Goal: Transaction & Acquisition: Purchase product/service

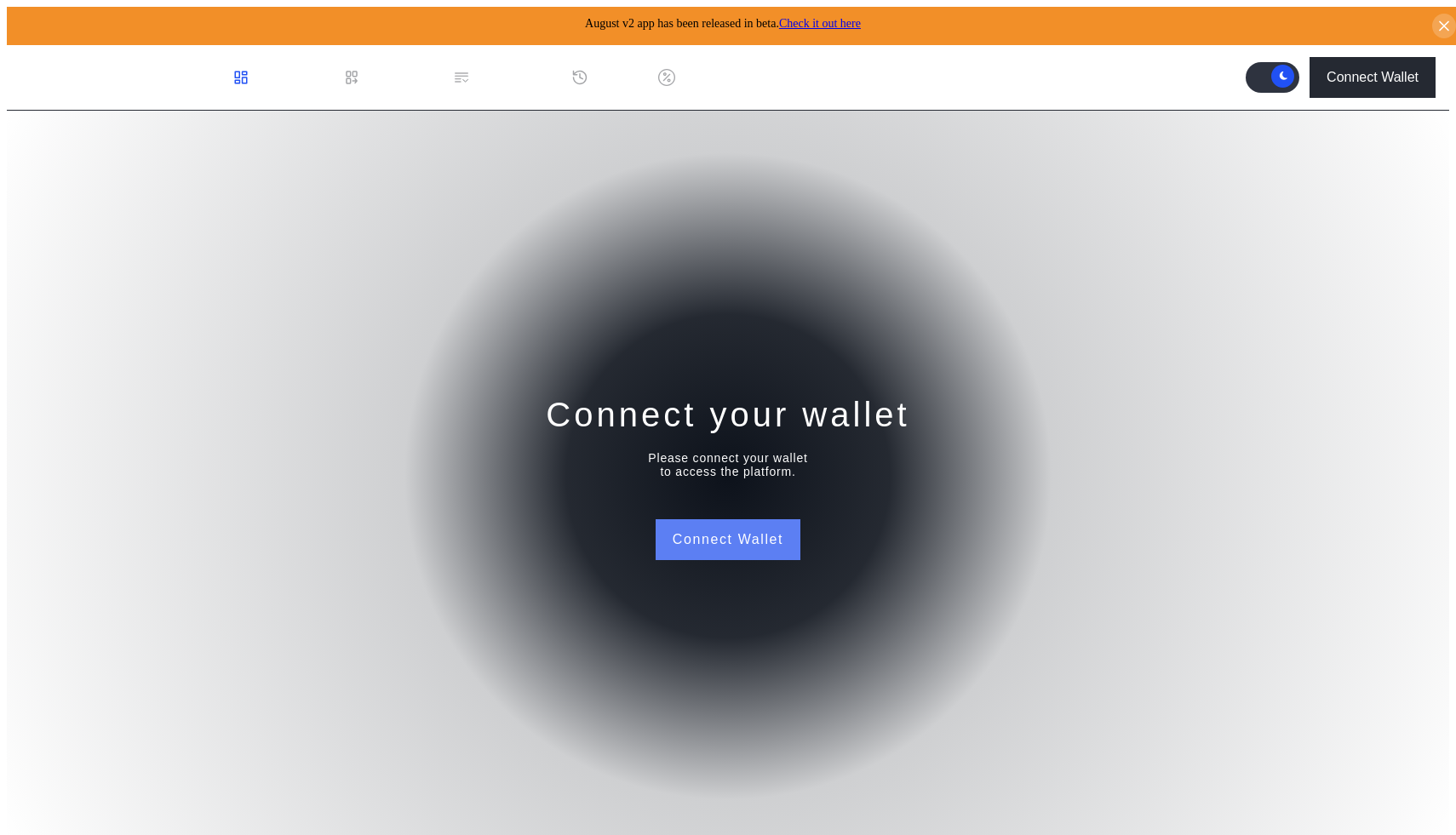
click at [728, 551] on button "Connect Wallet" at bounding box center [728, 540] width 145 height 40
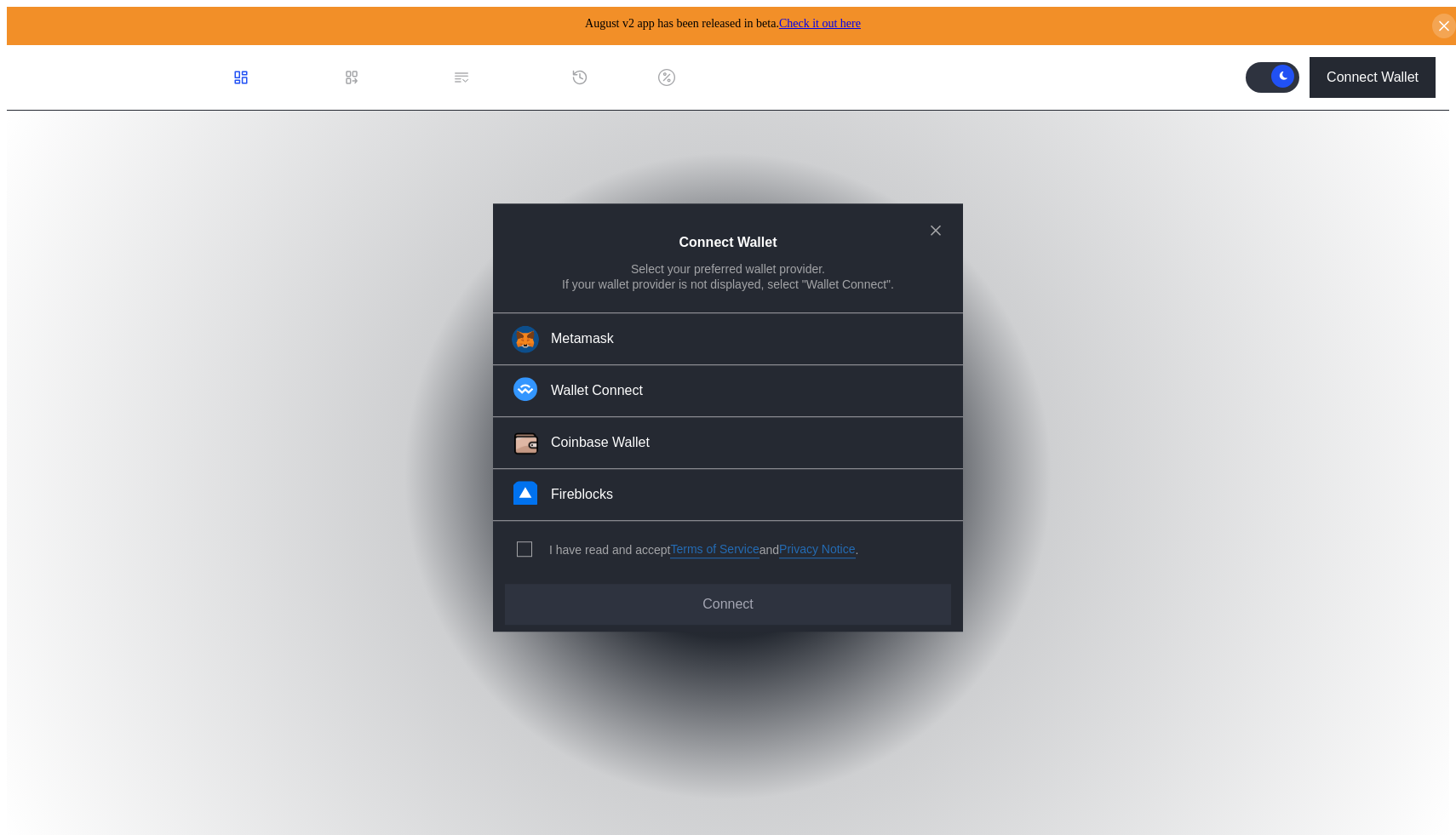
click at [515, 544] on div "I have read and accept Terms of Service and Privacy Notice ." at bounding box center [684, 550] width 383 height 56
click at [527, 547] on span "modal" at bounding box center [525, 550] width 13 height 13
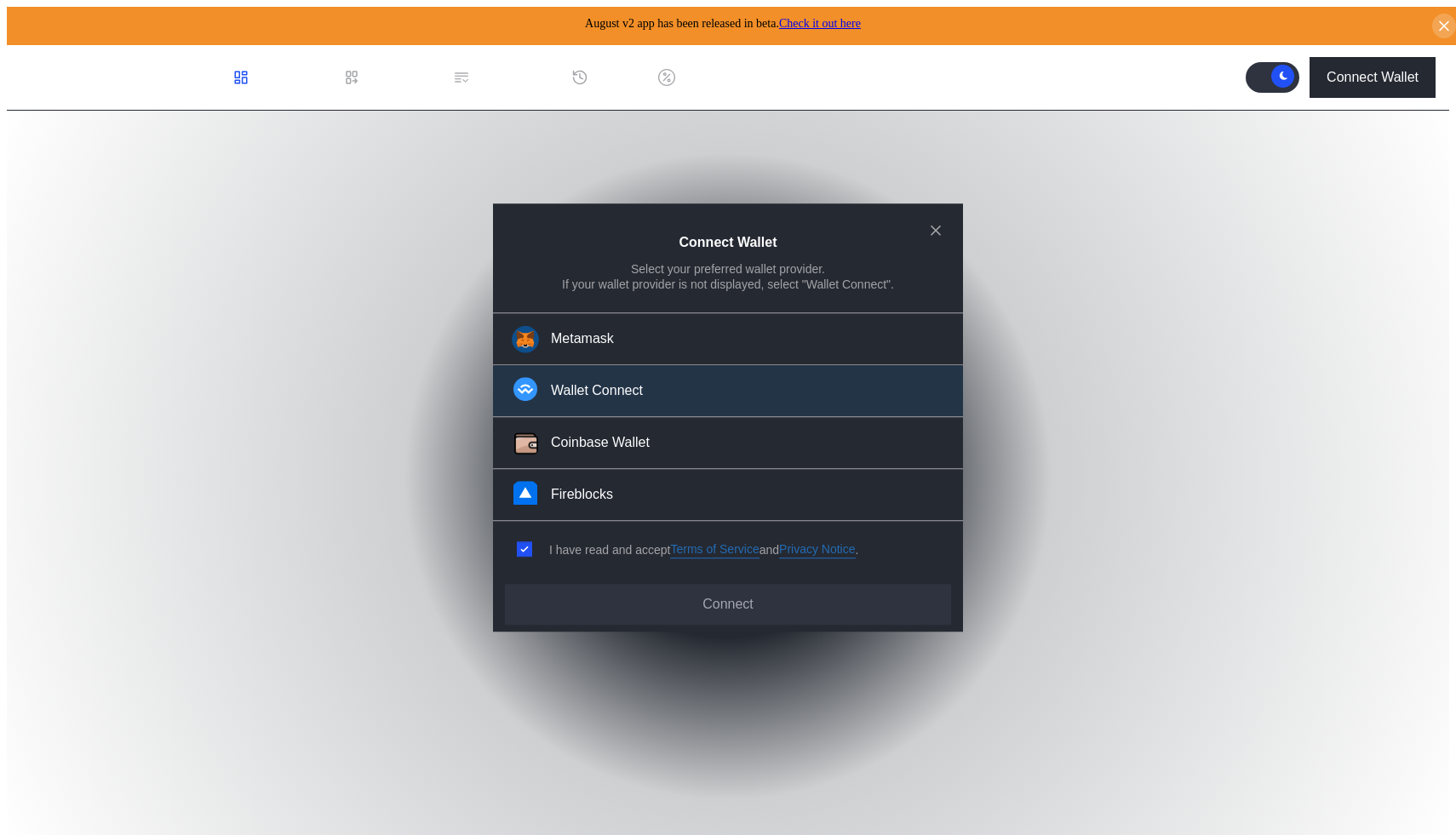
click at [635, 376] on button "Wallet Connect" at bounding box center [727, 392] width 470 height 52
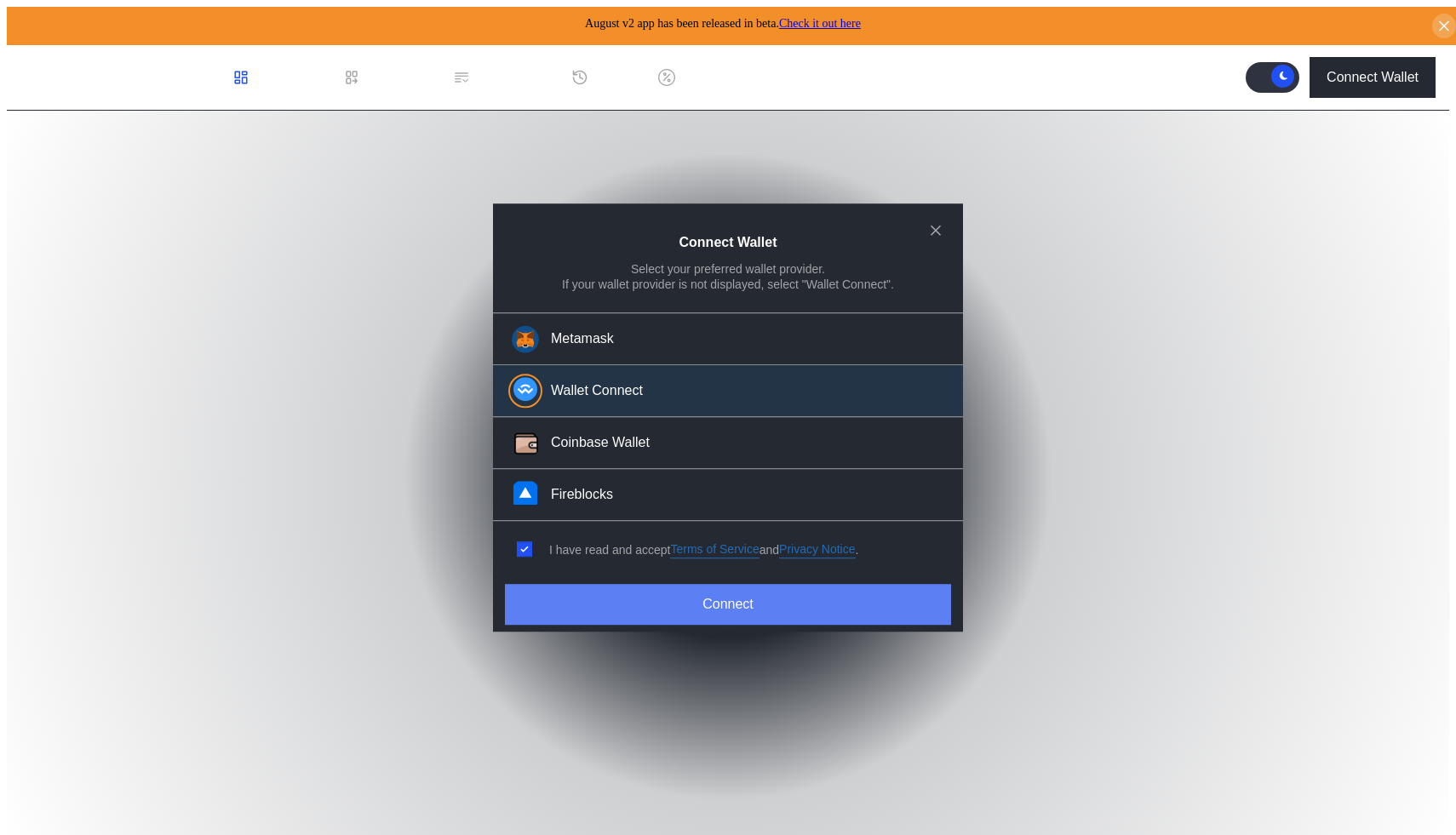
click at [771, 596] on button "Connect" at bounding box center [728, 605] width 446 height 40
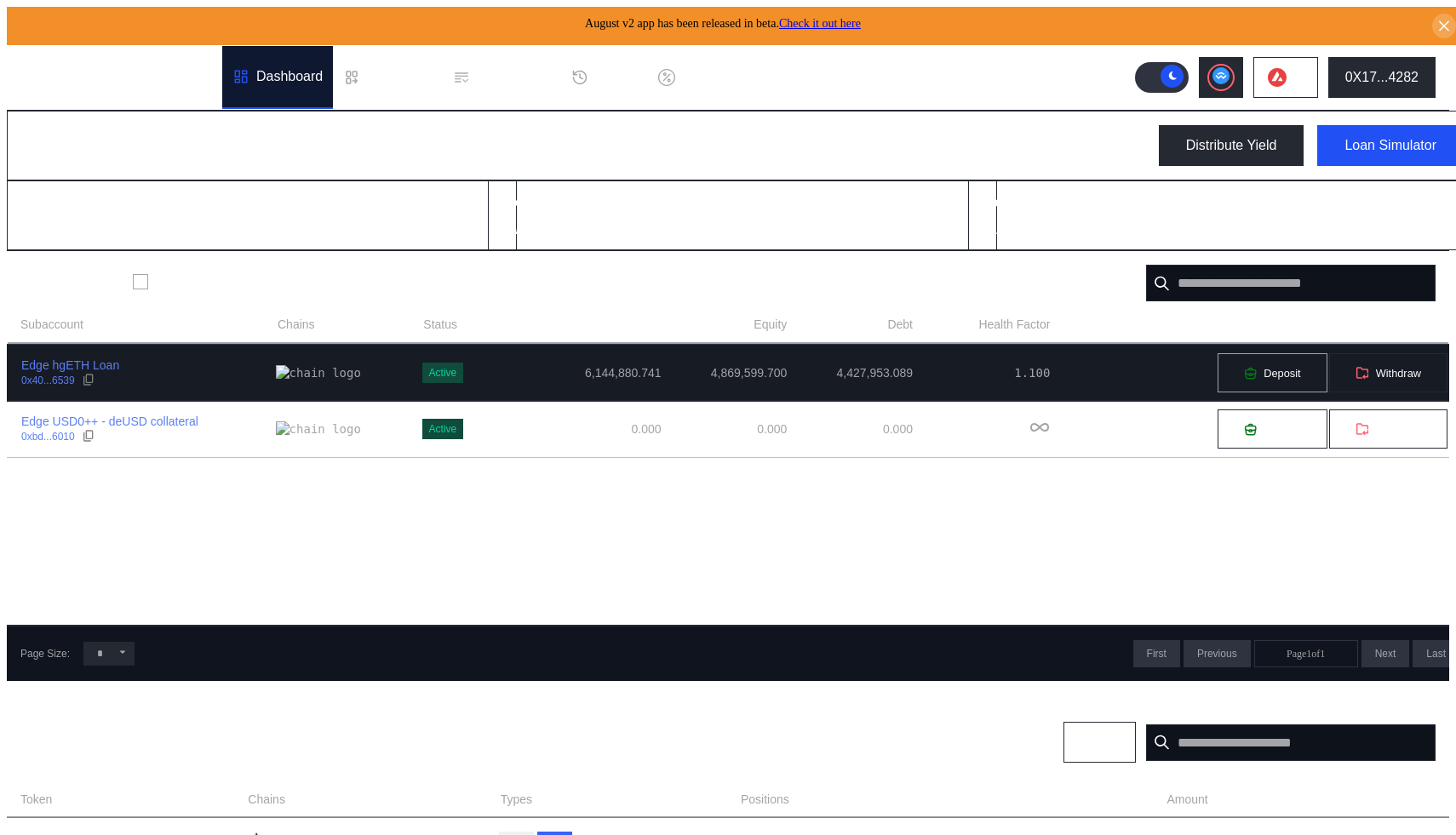
click at [1260, 376] on button "Deposit" at bounding box center [1272, 372] width 111 height 40
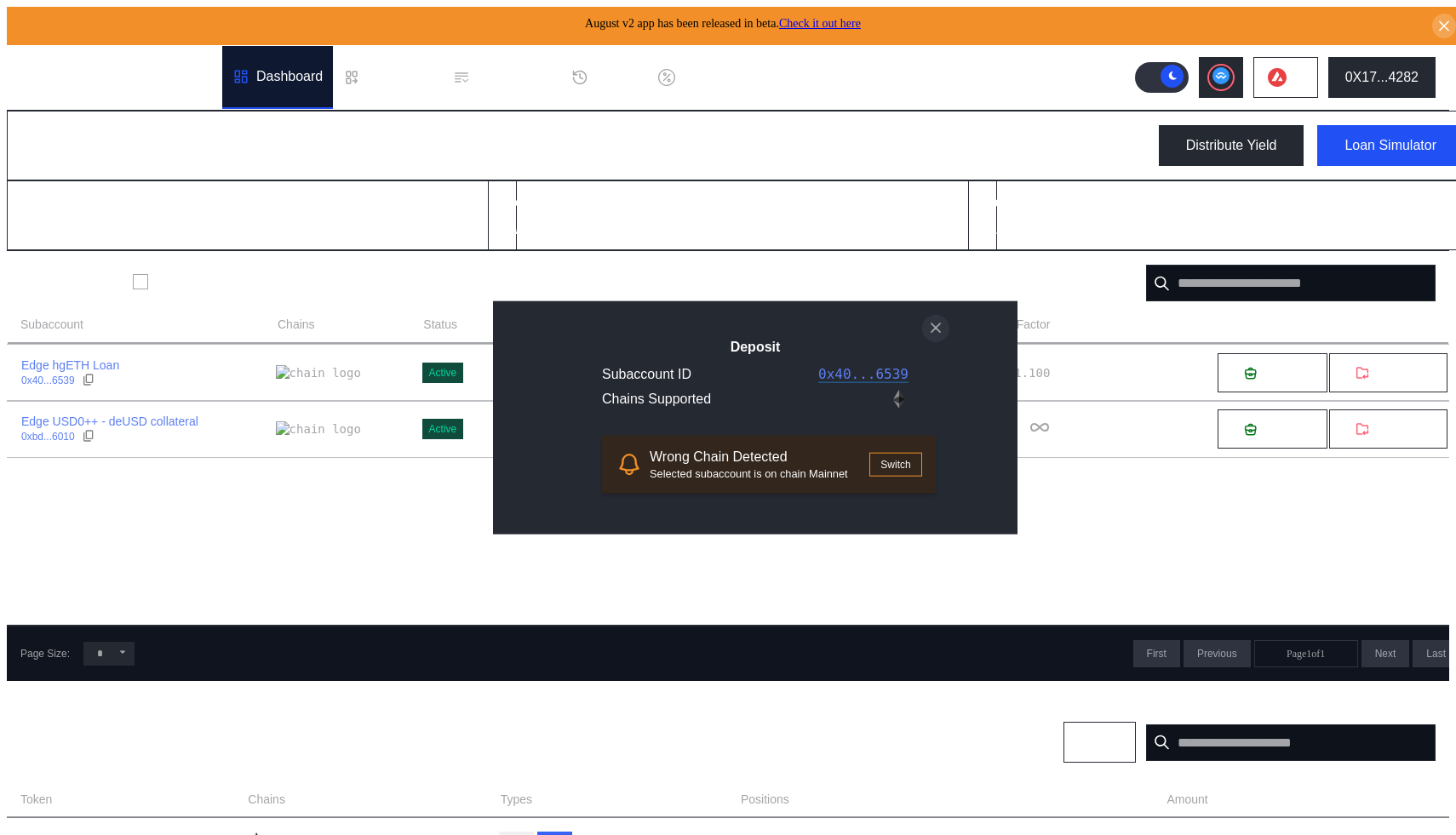
click at [942, 319] on icon "close modal" at bounding box center [935, 328] width 17 height 18
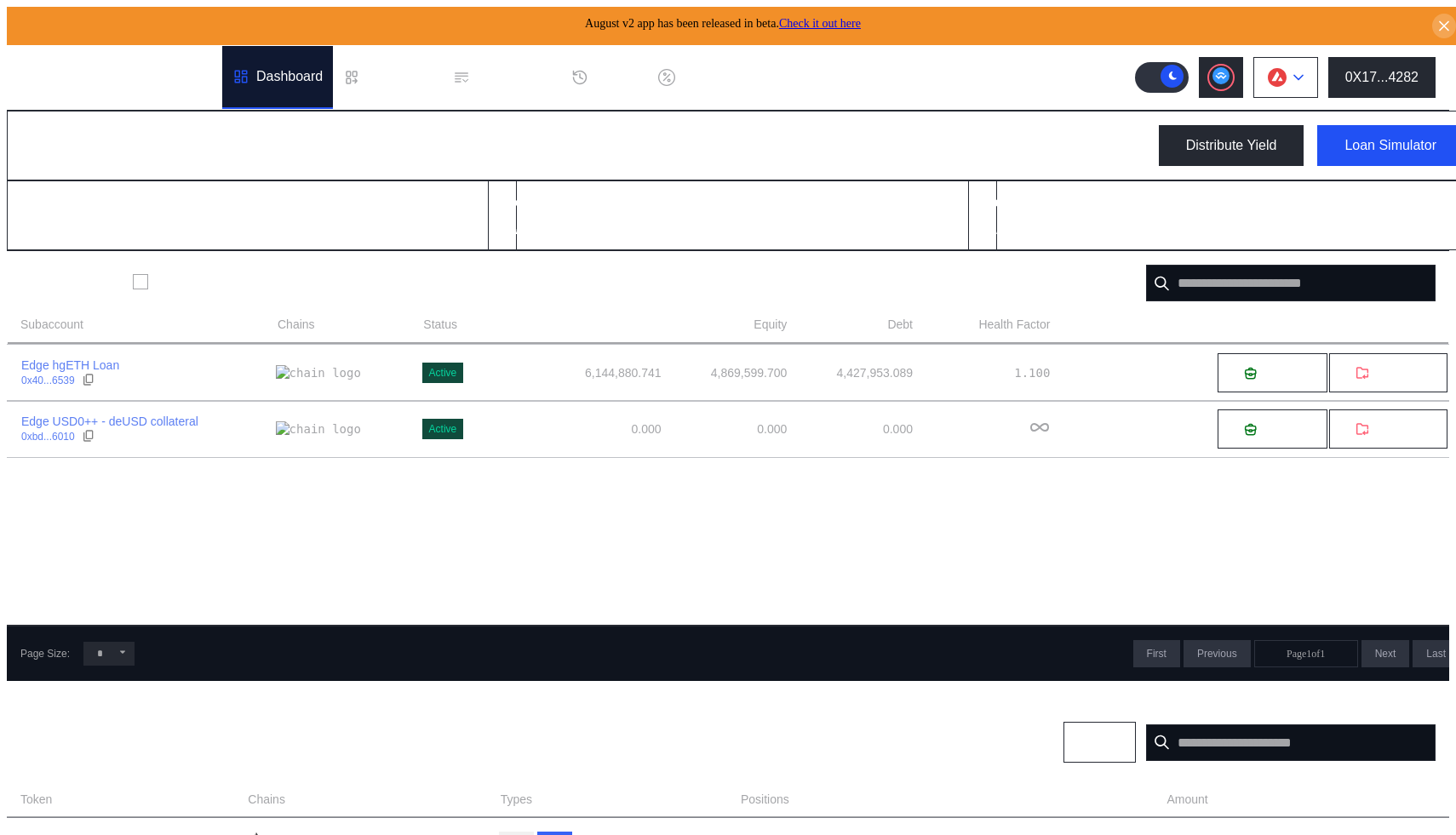
click at [1304, 74] on icon at bounding box center [1298, 77] width 11 height 7
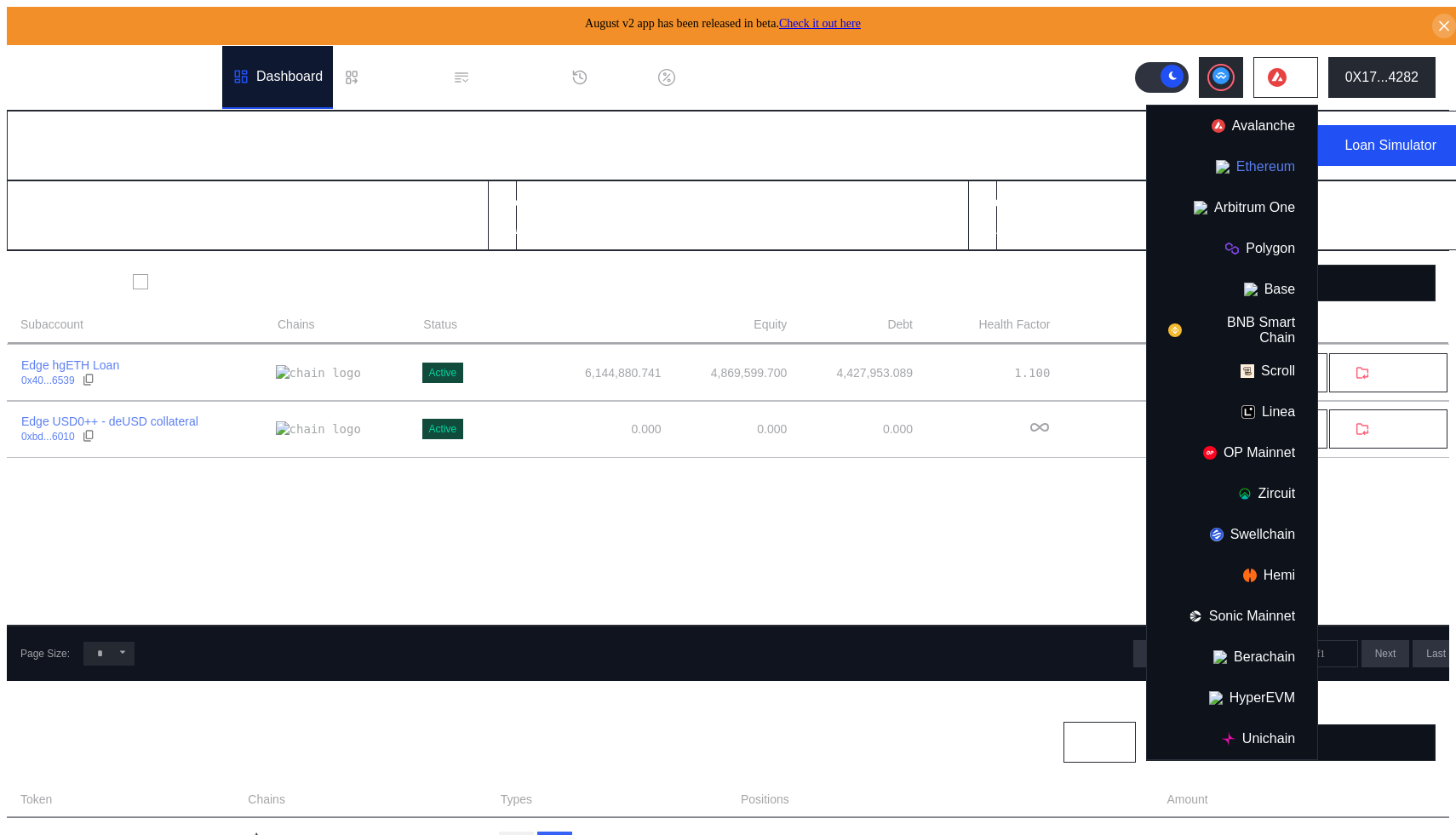
click at [1269, 156] on button "Ethereum" at bounding box center [1231, 167] width 171 height 40
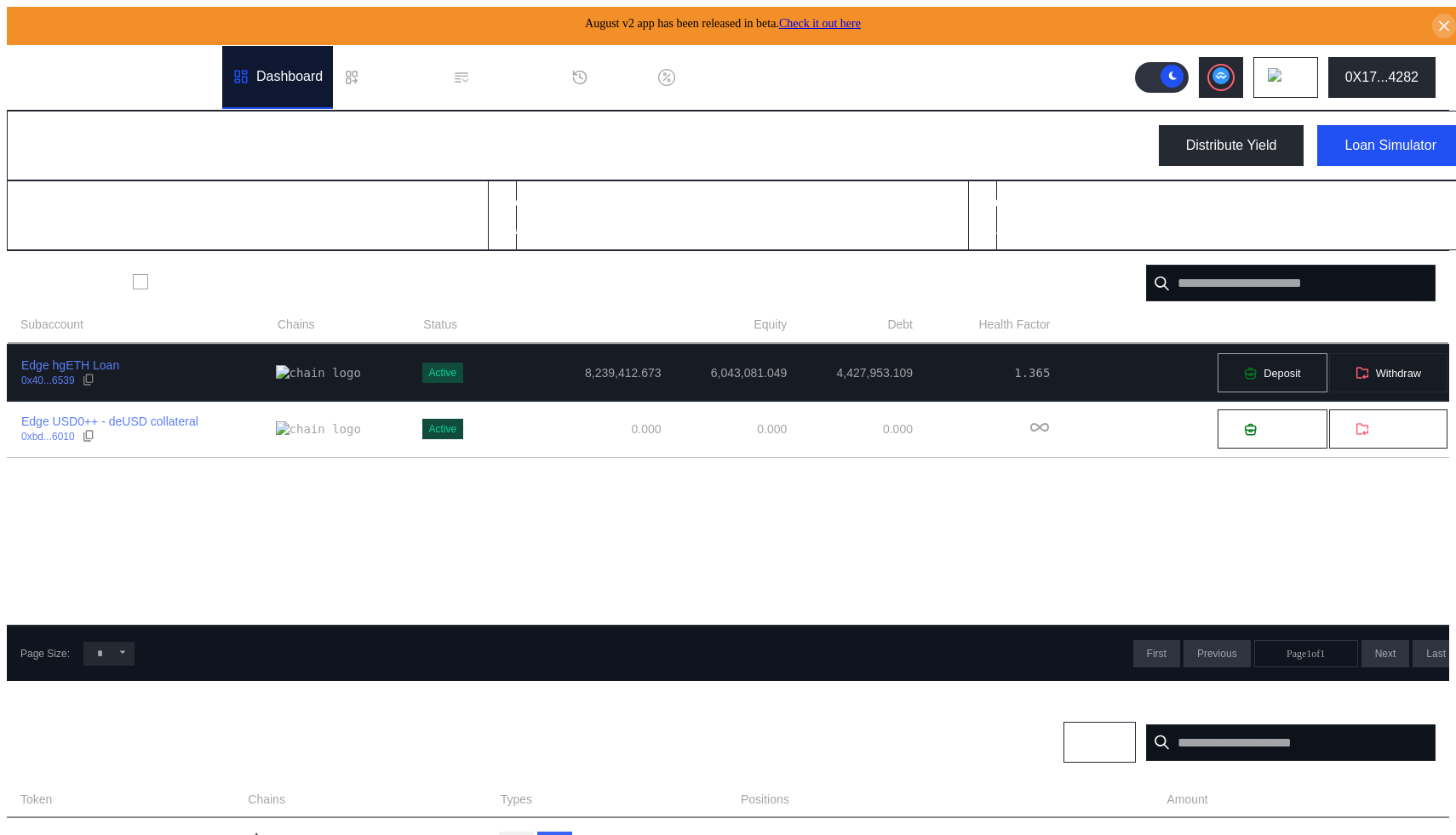
click at [1227, 382] on button "Deposit" at bounding box center [1272, 372] width 111 height 40
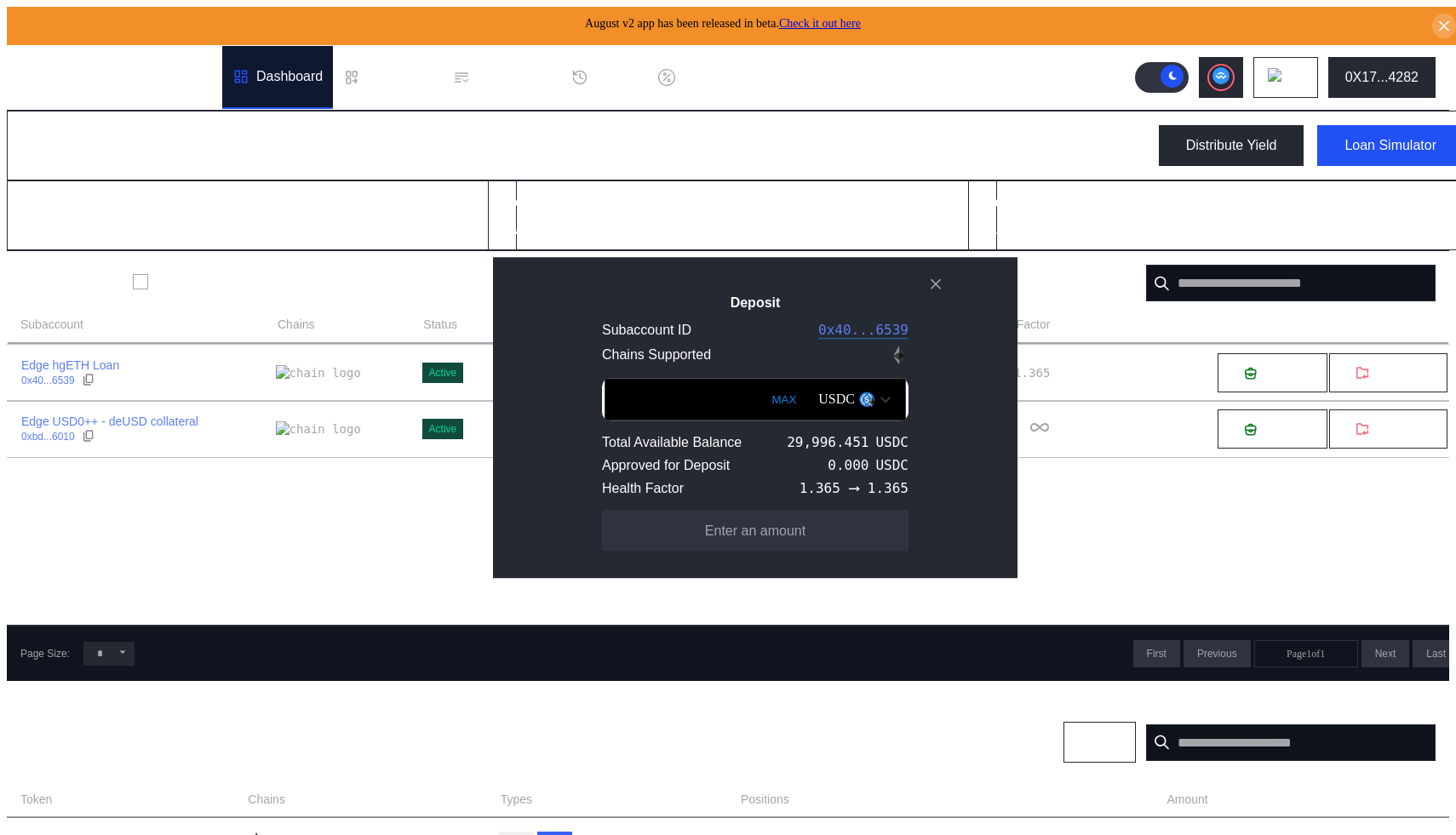
click at [880, 396] on img "Open menu for selecting token for payment" at bounding box center [885, 400] width 11 height 8
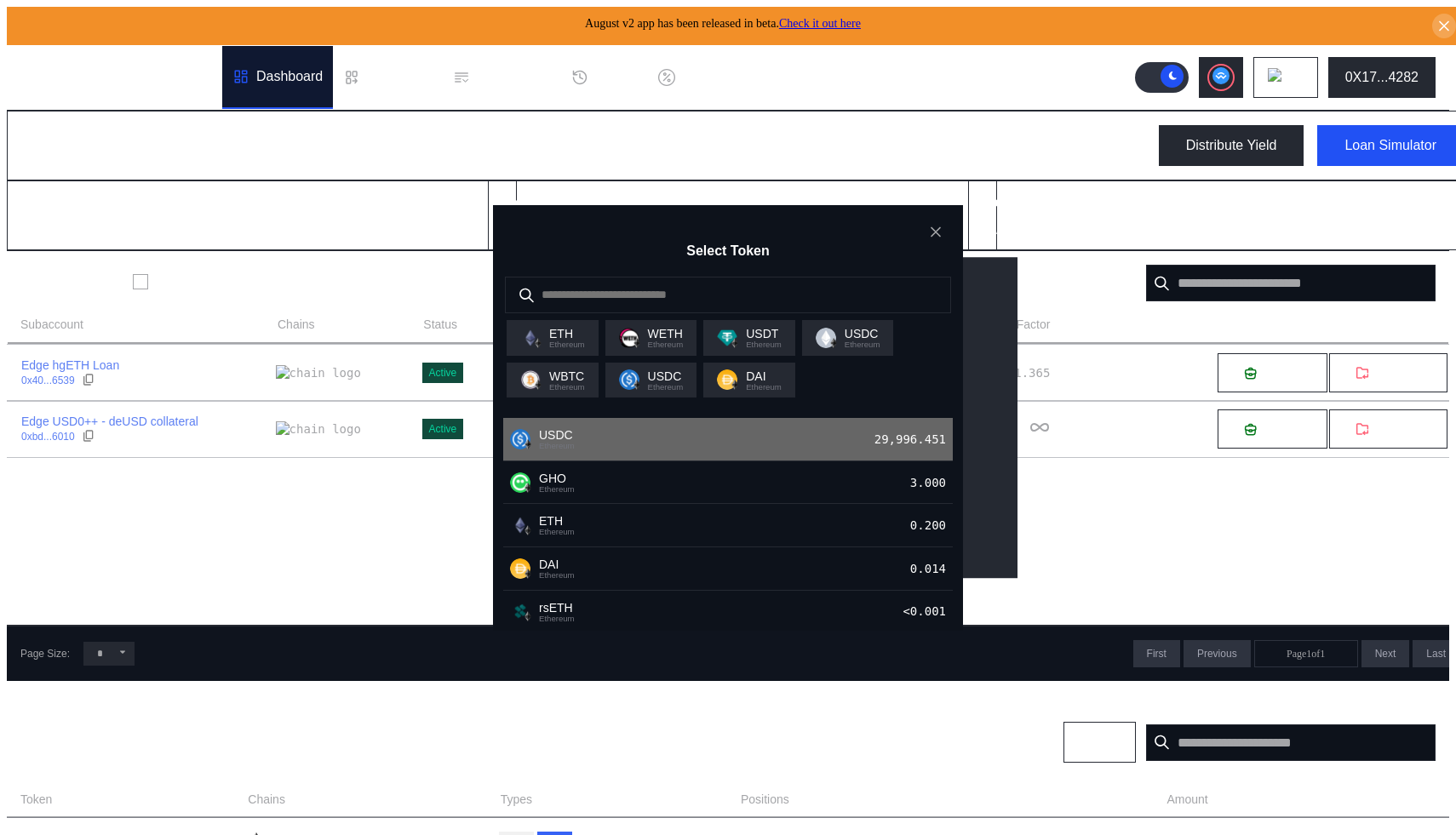
click at [789, 445] on div "USDC Ethereum 29,996.451" at bounding box center [728, 439] width 449 height 43
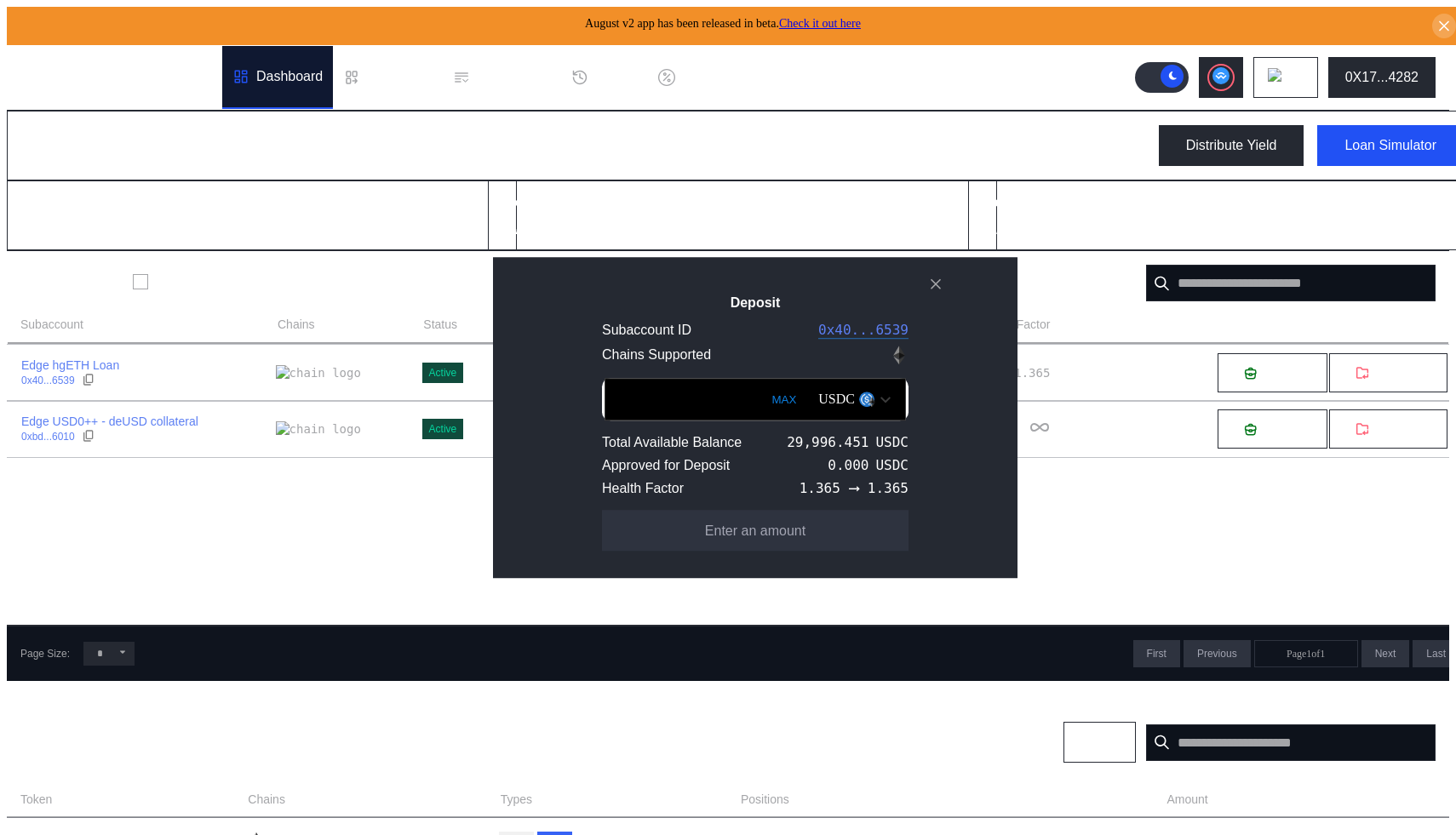
click at [767, 396] on button "MAX" at bounding box center [784, 399] width 35 height 40
type input "**********"
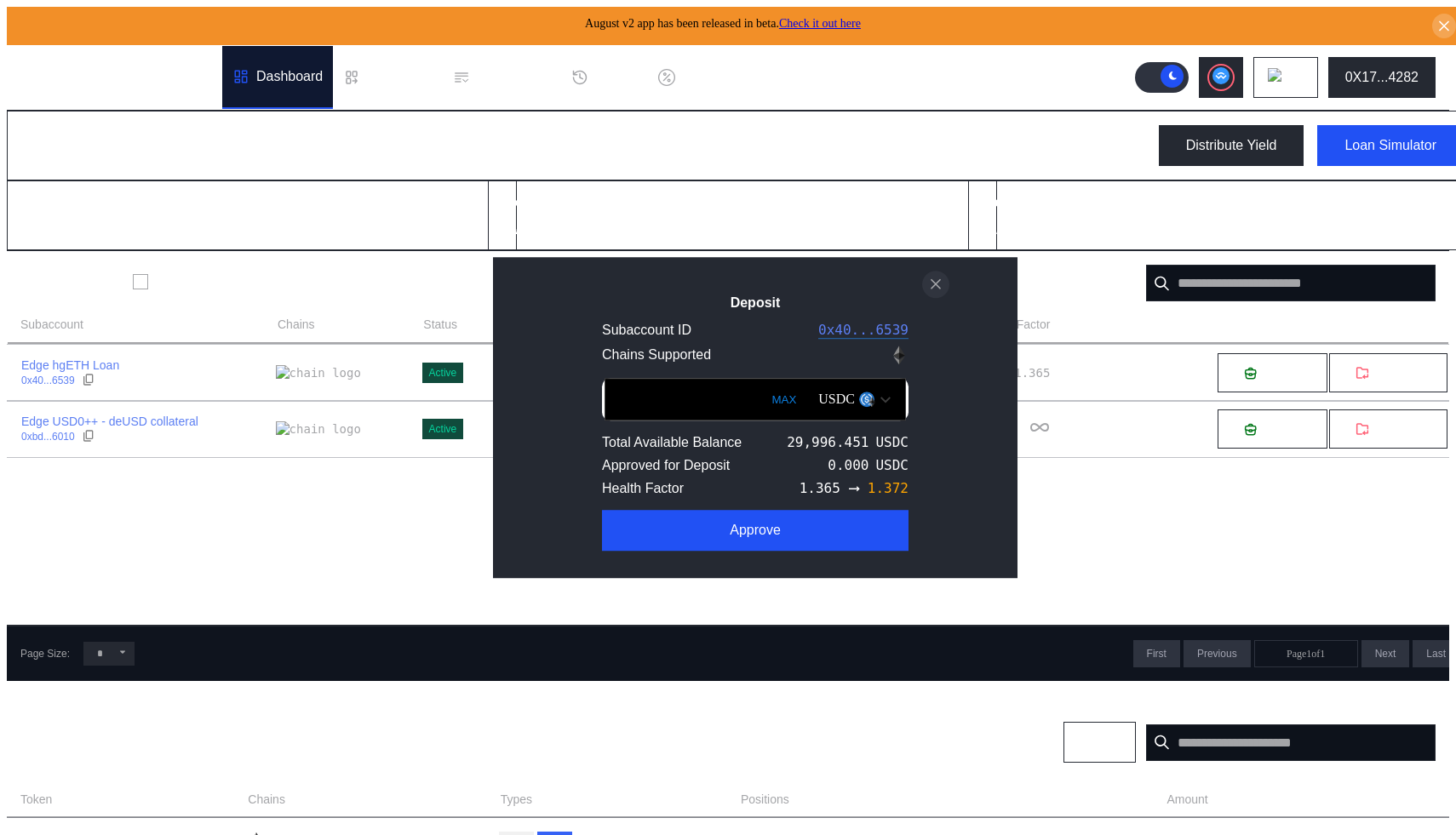
click at [935, 281] on icon "close modal" at bounding box center [935, 283] width 17 height 18
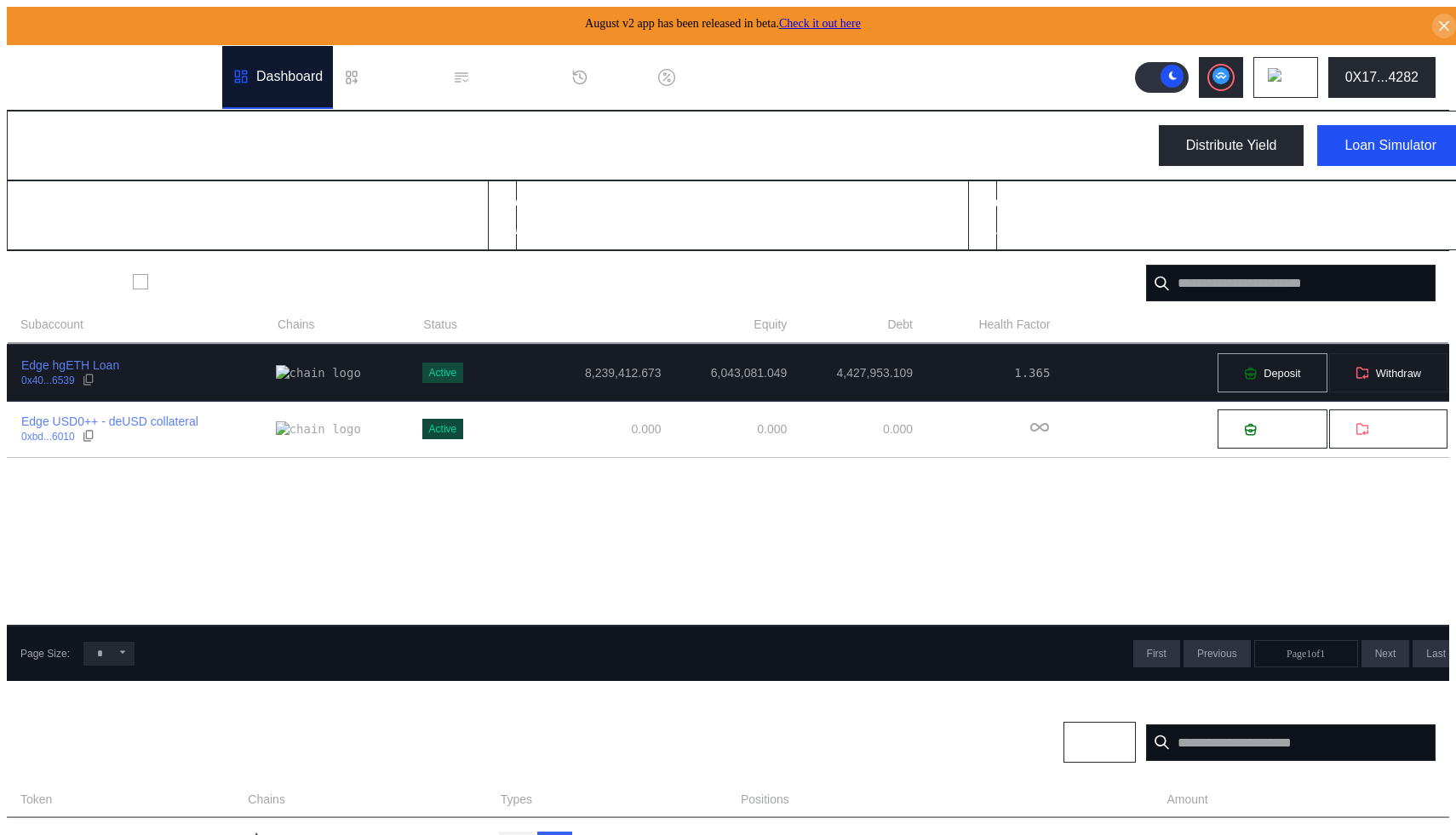
click at [1253, 374] on button "Deposit" at bounding box center [1272, 372] width 111 height 40
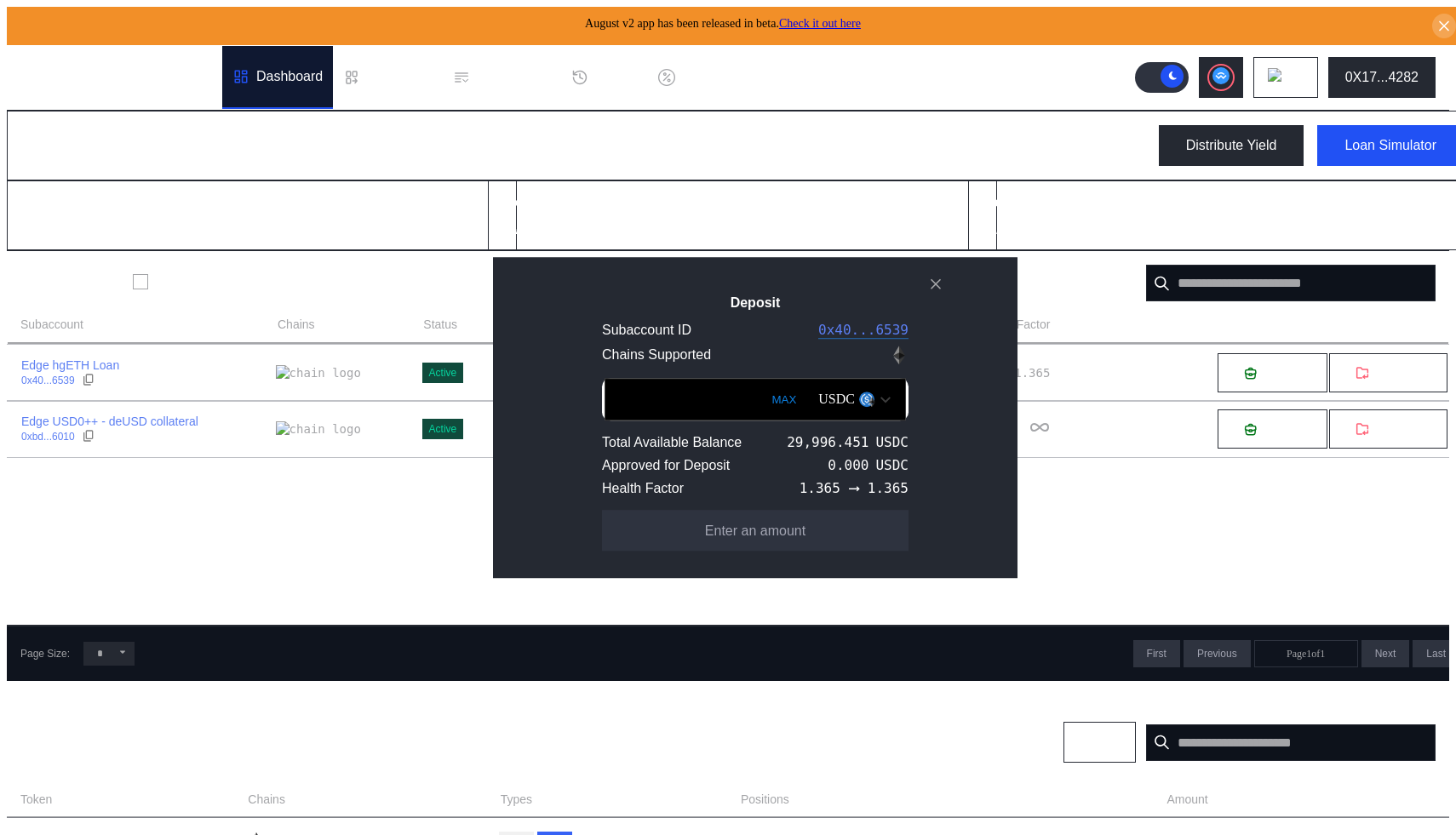
click at [767, 395] on button "MAX" at bounding box center [784, 399] width 35 height 40
type input "**********"
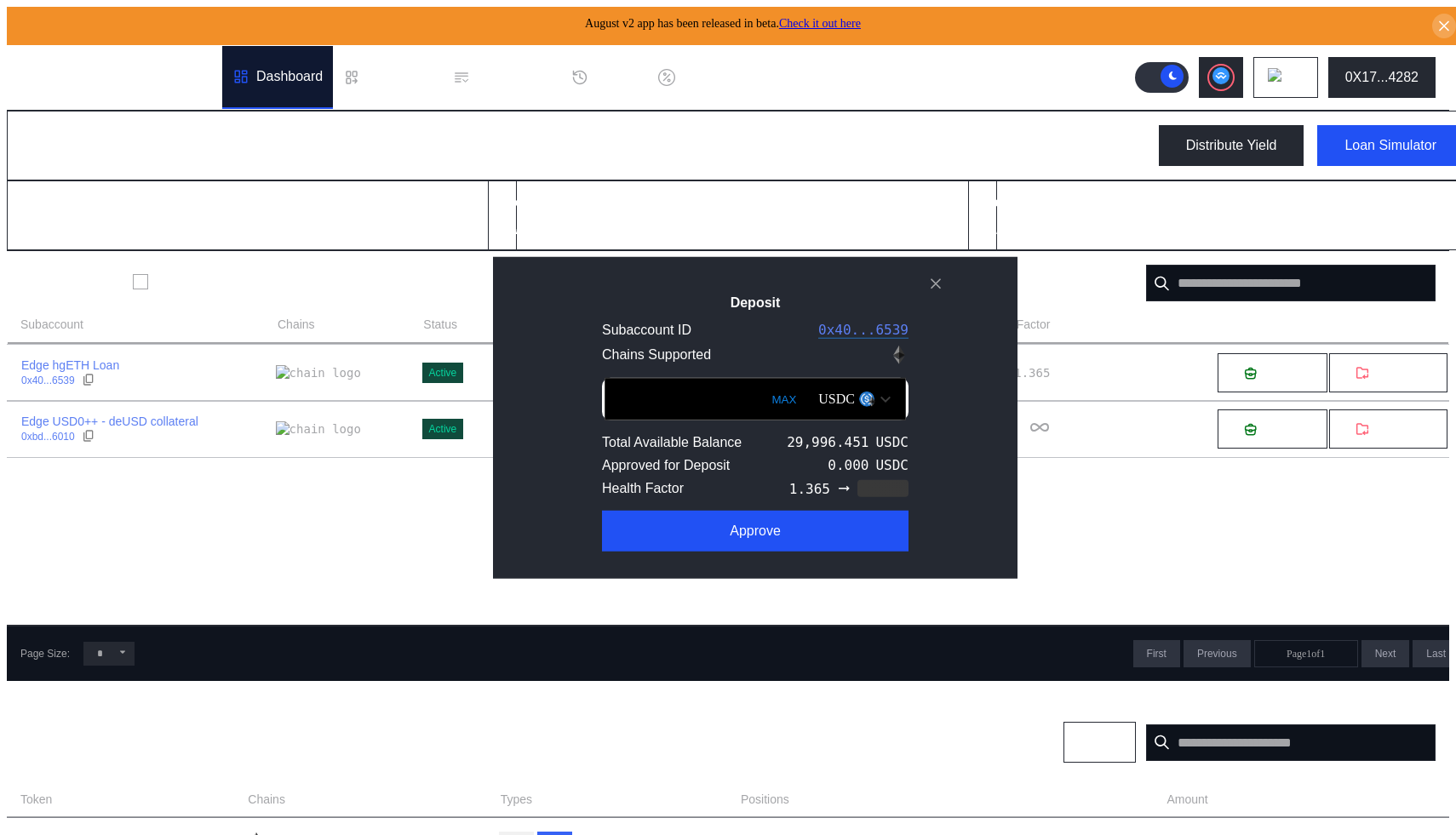
click at [672, 399] on input "**********" at bounding box center [755, 399] width 302 height 42
